Goal: Task Accomplishment & Management: Manage account settings

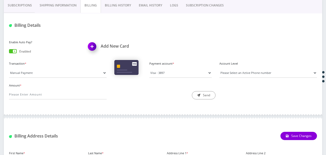
scroll to position [129, 0]
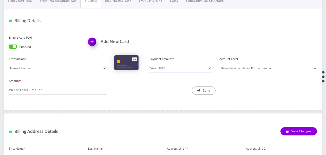
click at [180, 68] on select "Visa - 3897" at bounding box center [180, 68] width 62 height 10
click at [151, 106] on div at bounding box center [163, 111] width 318 height 15
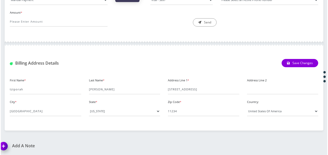
scroll to position [120, 0]
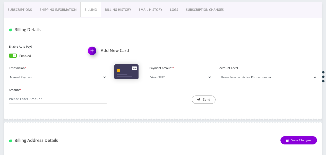
click at [111, 52] on h1 "Add New Card" at bounding box center [123, 50] width 71 height 5
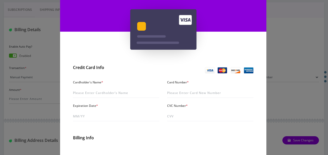
scroll to position [103, 0]
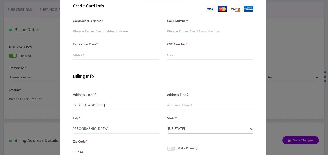
click at [172, 147] on span at bounding box center [171, 149] width 8 height 4
click at [167, 151] on input "checkbox" at bounding box center [167, 151] width 0 height 0
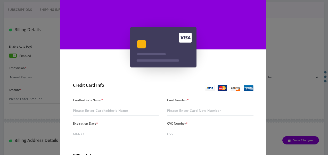
scroll to position [23, 0]
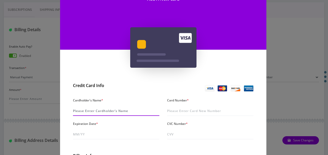
click at [119, 115] on input "Cardholder's Name *" at bounding box center [116, 111] width 86 height 10
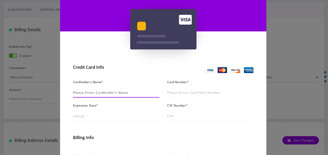
scroll to position [49, 0]
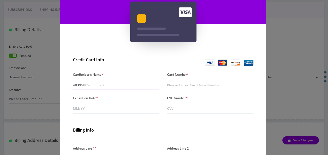
type input "[CREDIT_CARD_NUMBER]"
drag, startPoint x: 109, startPoint y: 81, endPoint x: 66, endPoint y: 83, distance: 42.8
click at [66, 83] on div "Credit Card Info Cardholder's Name * [CREDIT_CARD_NUMBER] Card Number * Expirat…" at bounding box center [163, 153] width 206 height 196
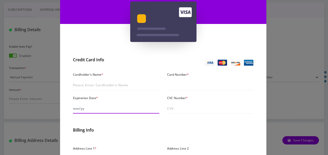
click at [139, 107] on input "Expiration Date *" at bounding box center [116, 109] width 86 height 10
type input "08/28"
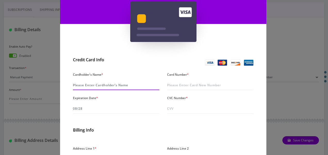
click at [79, 89] on input "Cardholder's Name *" at bounding box center [116, 85] width 86 height 10
type input "[PERSON_NAME]"
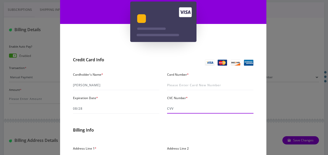
click at [189, 109] on input "CVC Number *" at bounding box center [210, 109] width 86 height 10
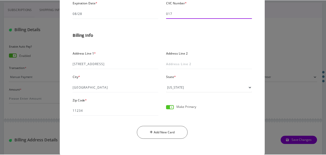
scroll to position [152, 0]
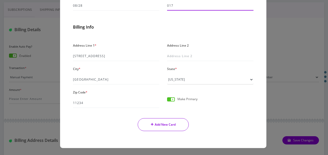
type input "017"
click at [180, 125] on button "Add New Card" at bounding box center [163, 124] width 51 height 13
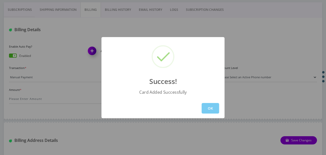
click at [215, 107] on button "OK" at bounding box center [211, 108] width 18 height 11
